Goal: Transaction & Acquisition: Purchase product/service

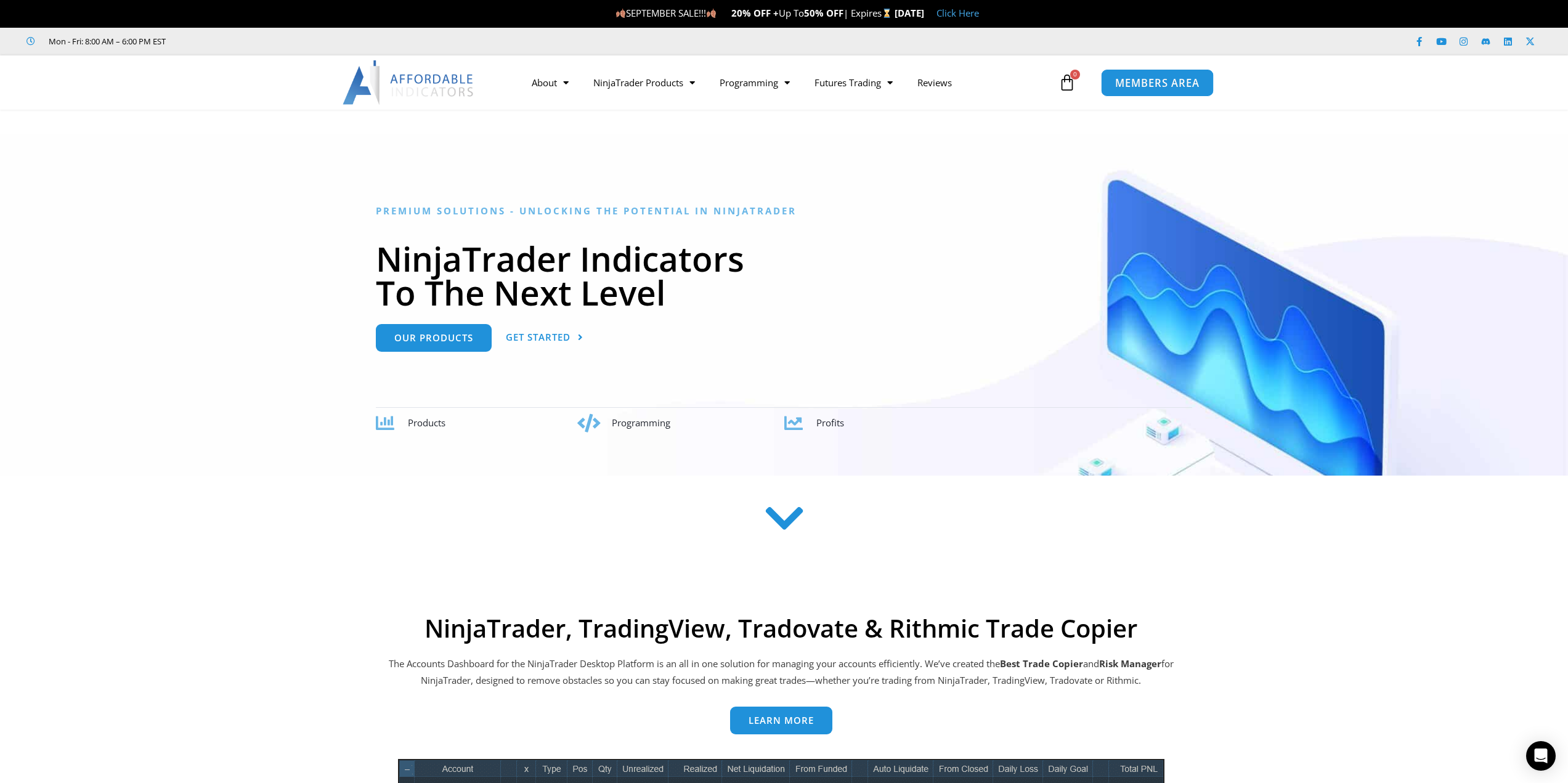
click at [1166, 72] on link "MEMBERS AREA" at bounding box center [1158, 82] width 113 height 28
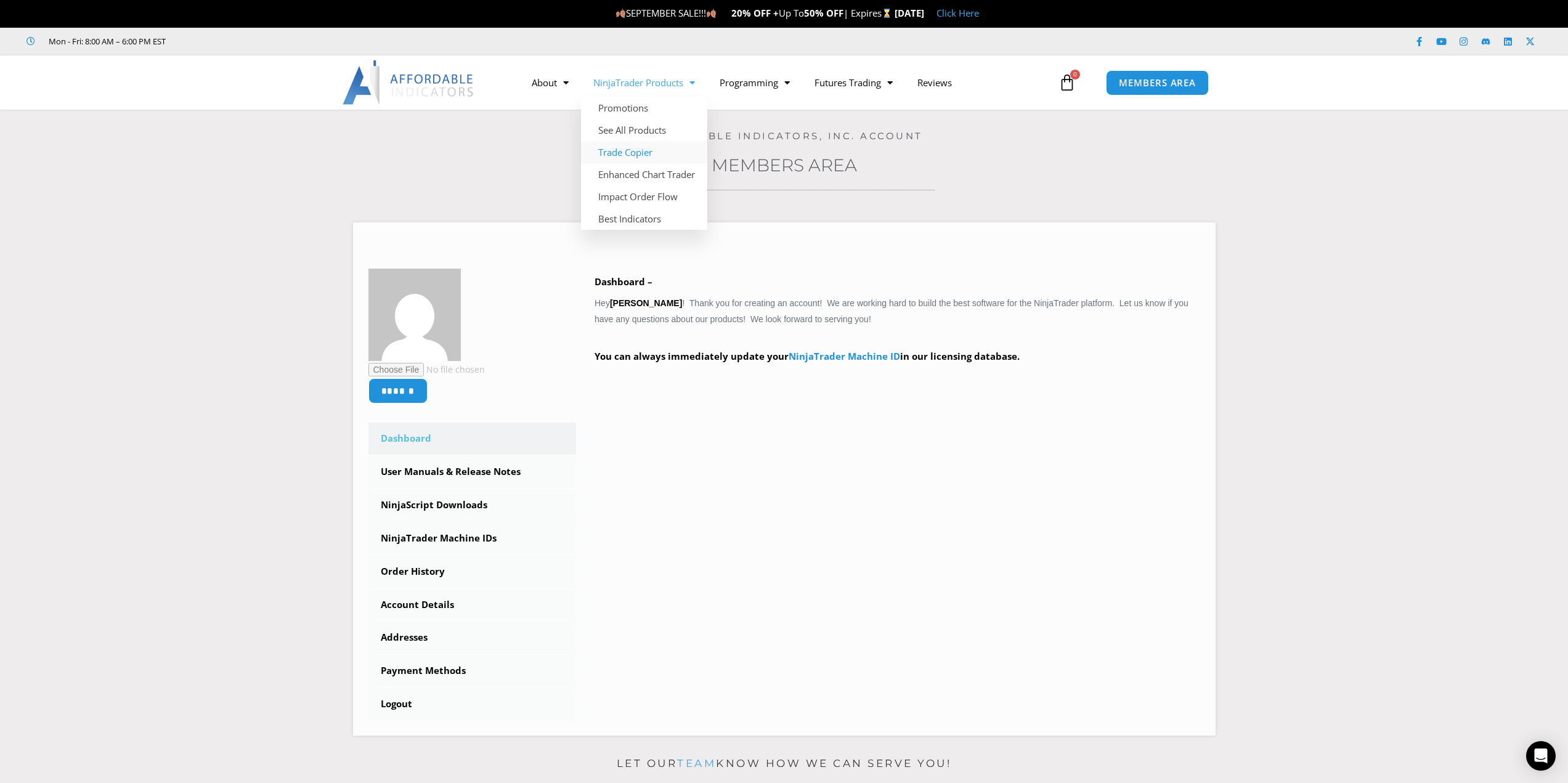
click at [637, 149] on link "Trade Copier" at bounding box center [644, 152] width 126 height 22
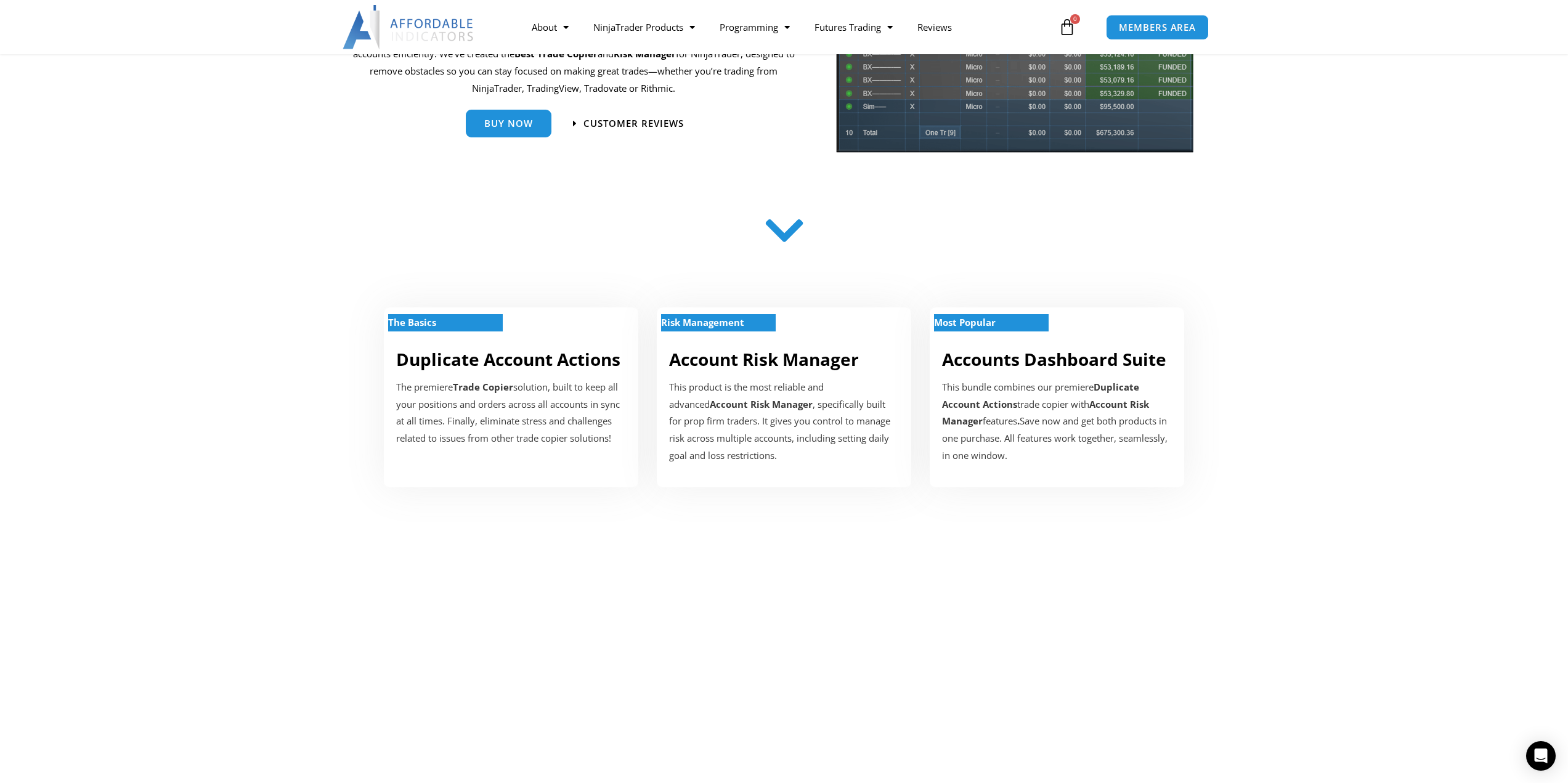
scroll to position [246, 0]
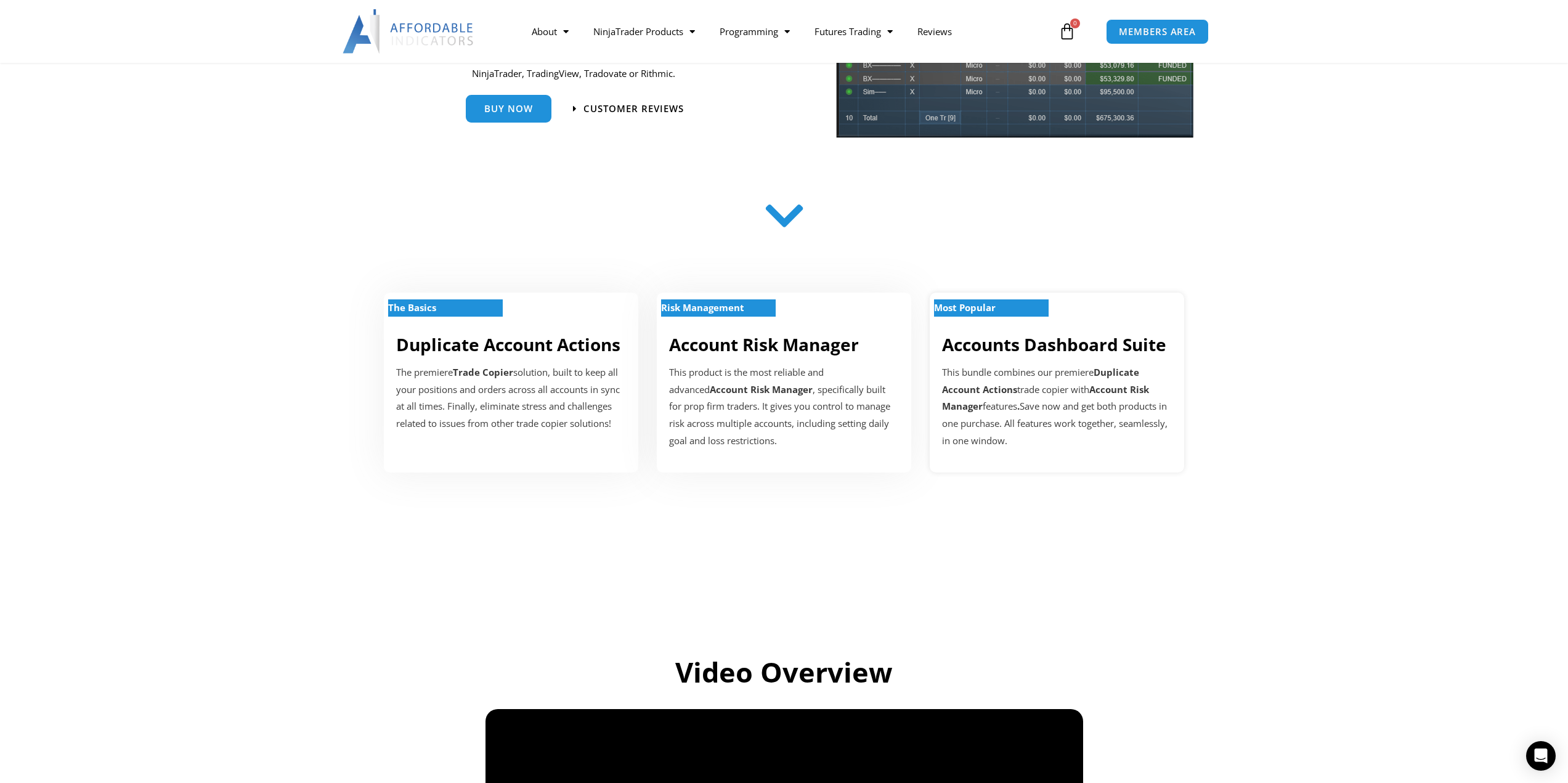
click at [995, 307] on strong "Most Popular" at bounding box center [965, 307] width 62 height 12
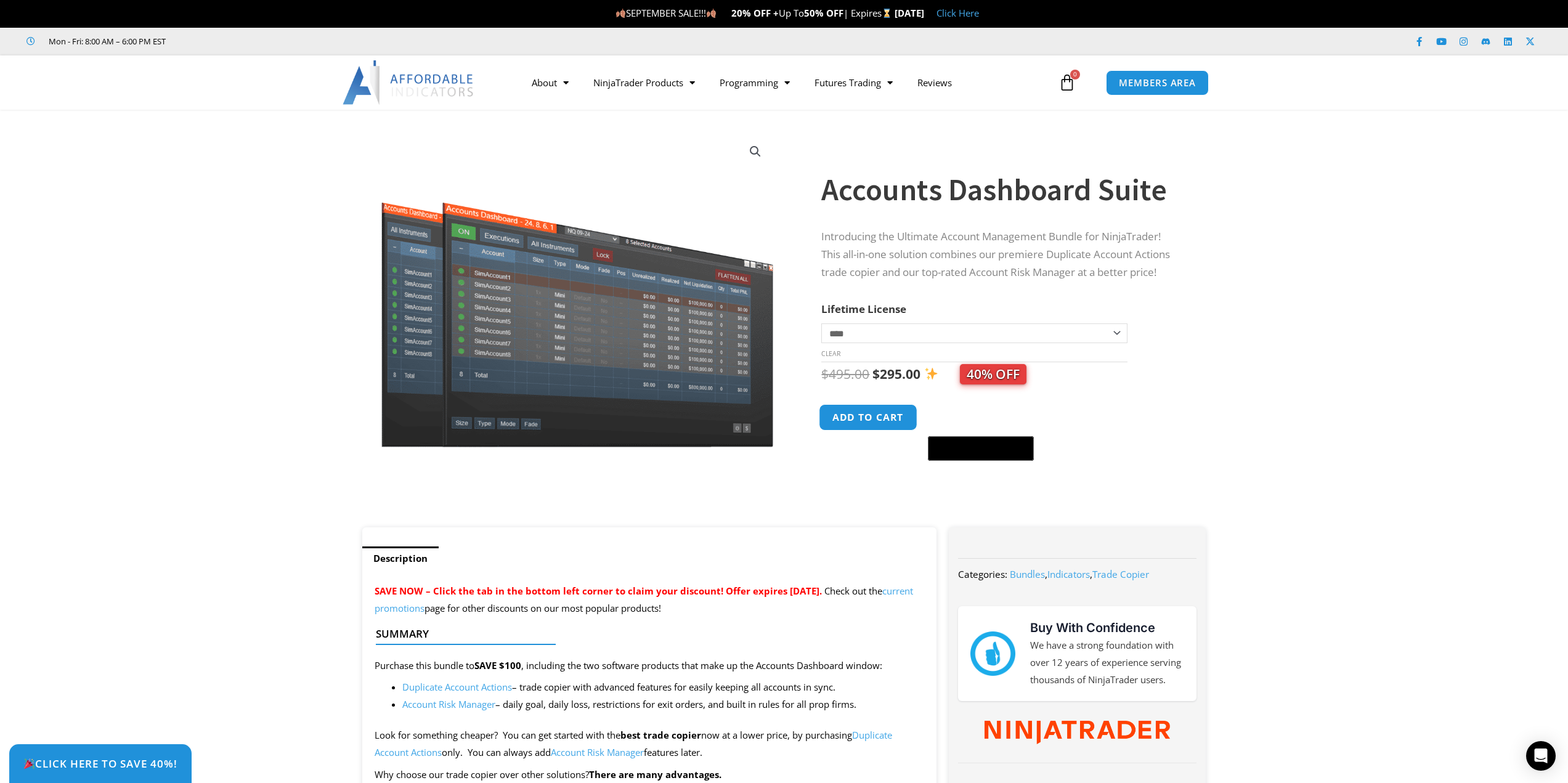
click at [864, 420] on button "Add to cart" at bounding box center [869, 417] width 99 height 26
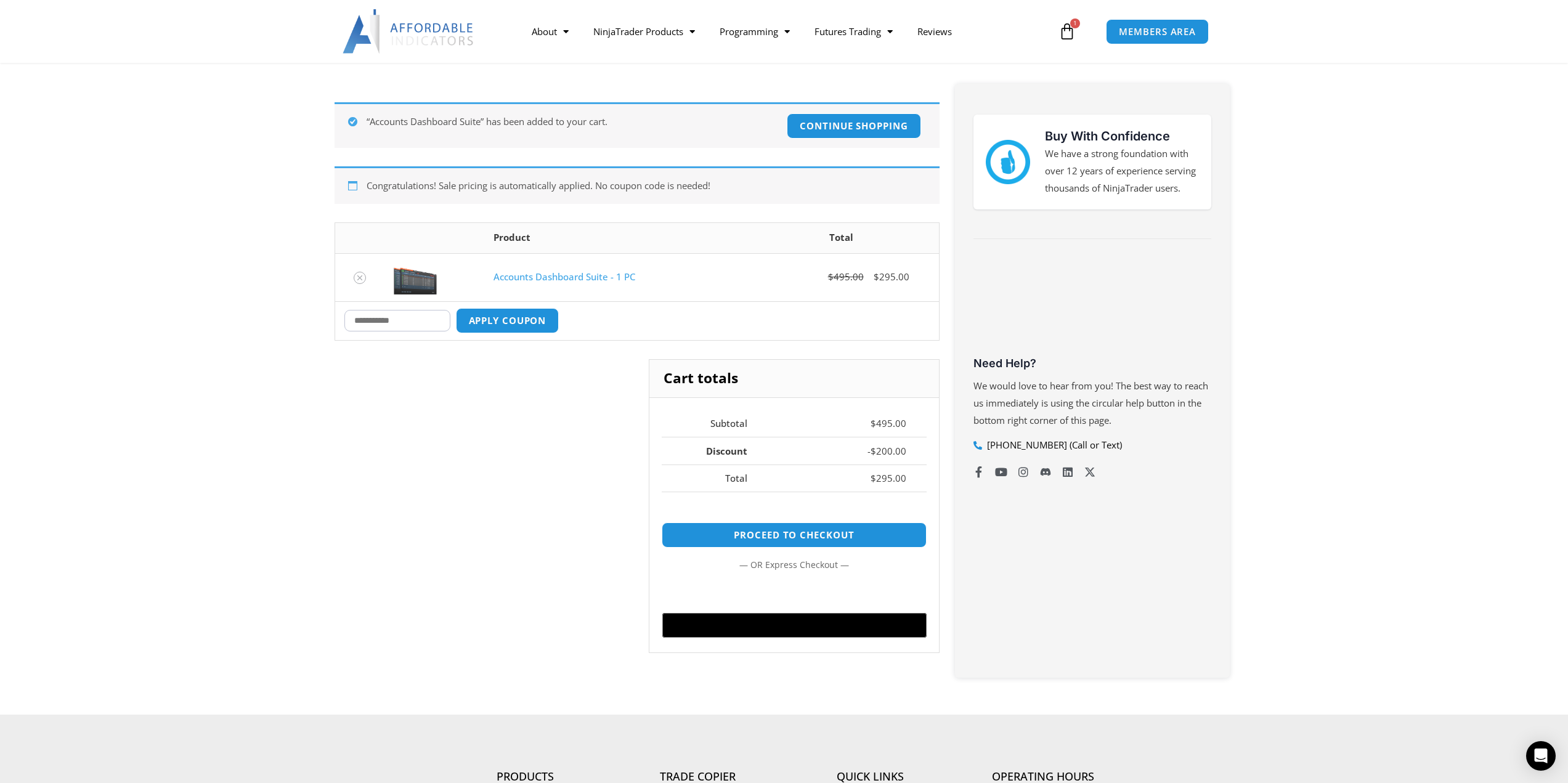
scroll to position [185, 0]
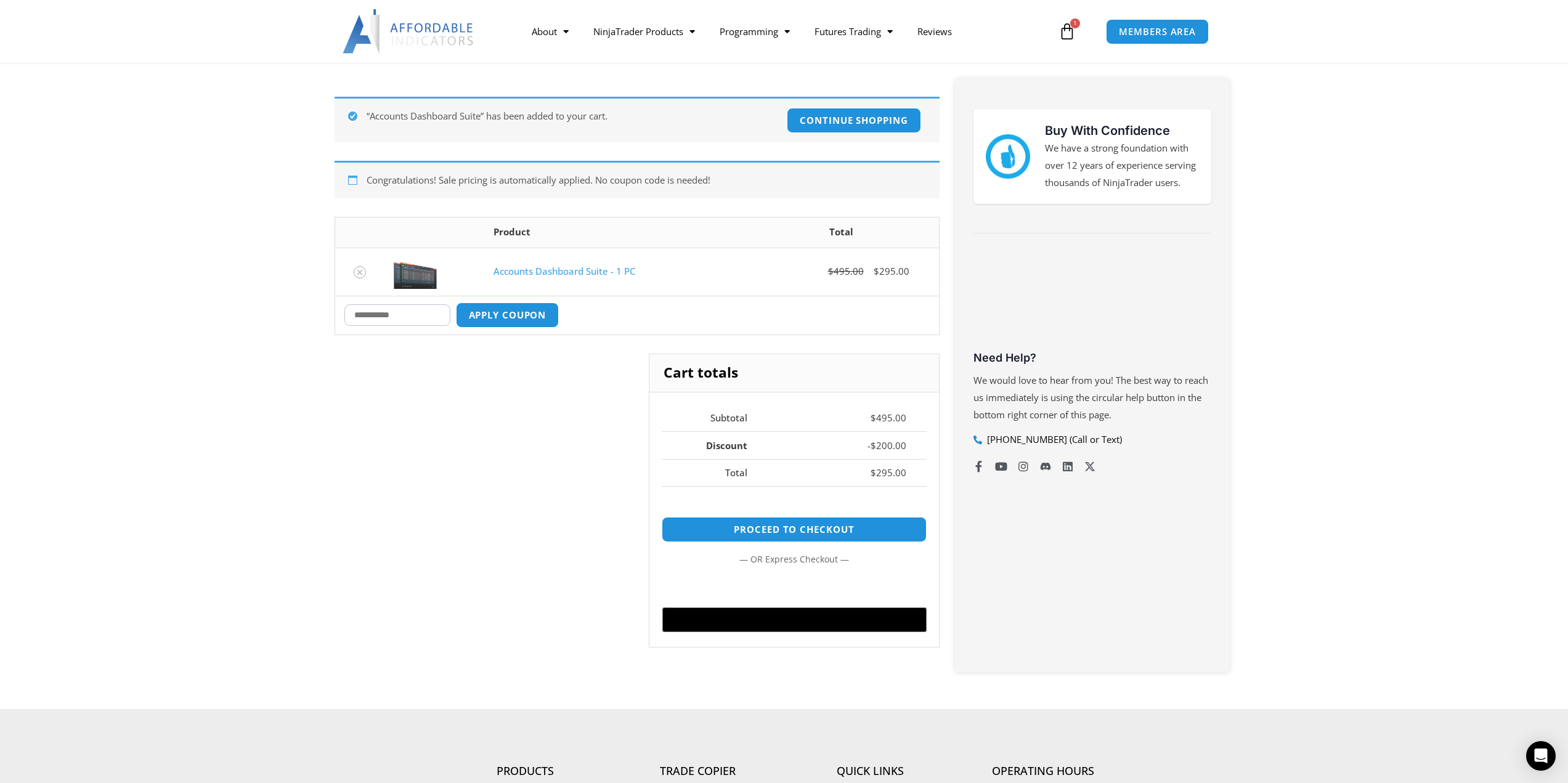
click at [384, 316] on input "Coupon:" at bounding box center [397, 316] width 106 height 22
type input "****"
click at [553, 319] on button "Apply coupon" at bounding box center [507, 315] width 108 height 26
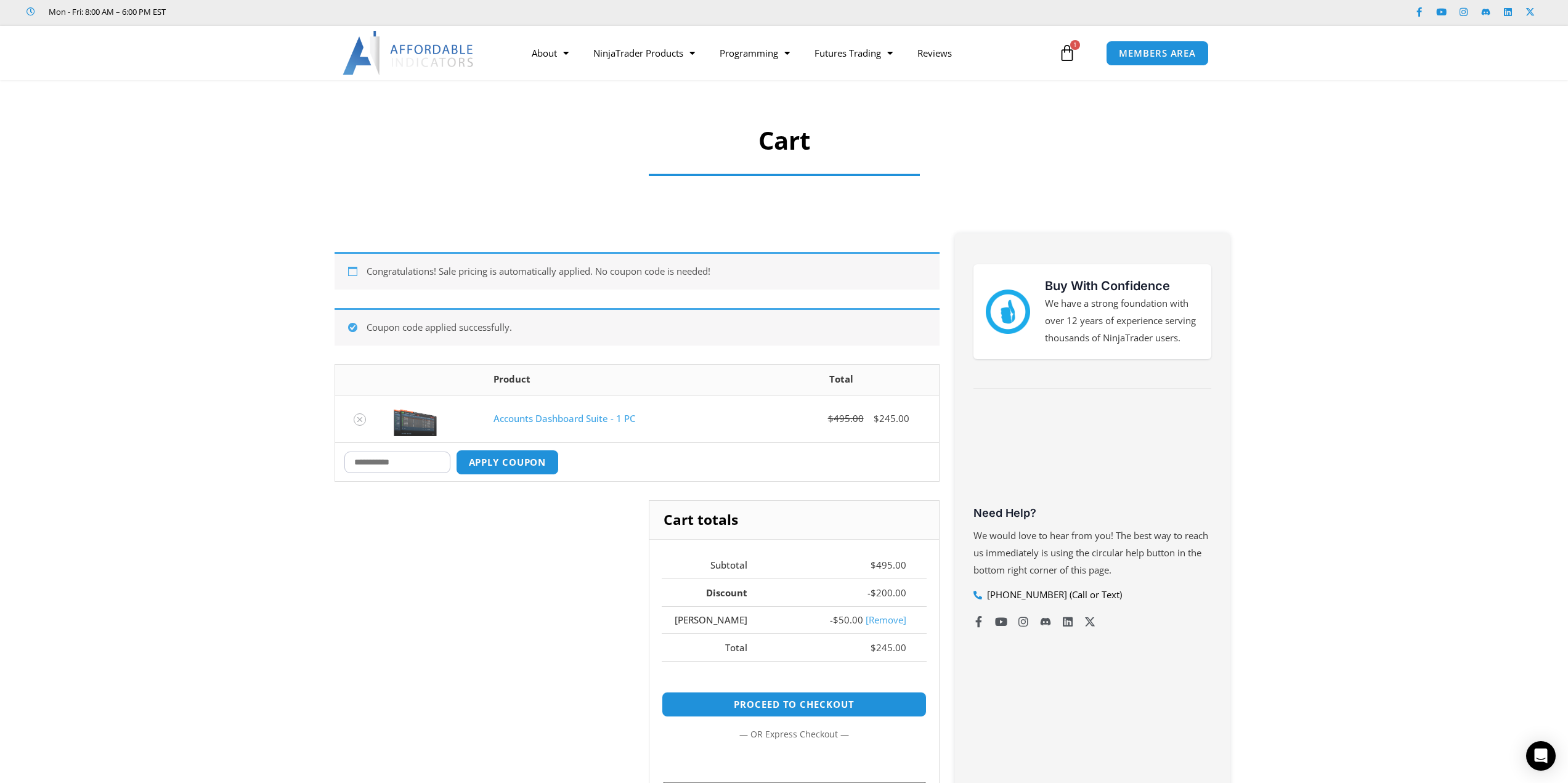
scroll to position [0, 0]
